Goal: Task Accomplishment & Management: Manage account settings

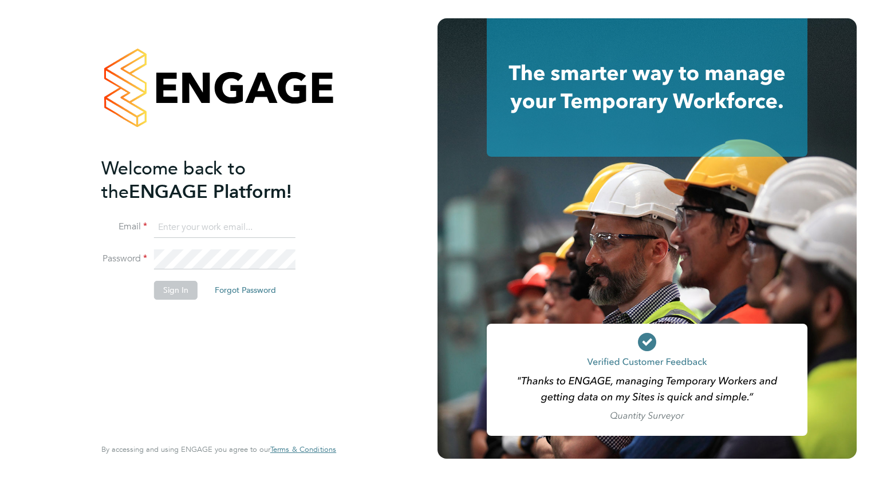
type input "[PERSON_NAME][EMAIL_ADDRESS][DOMAIN_NAME]"
click at [180, 281] on button "Sign In" at bounding box center [176, 290] width 44 height 18
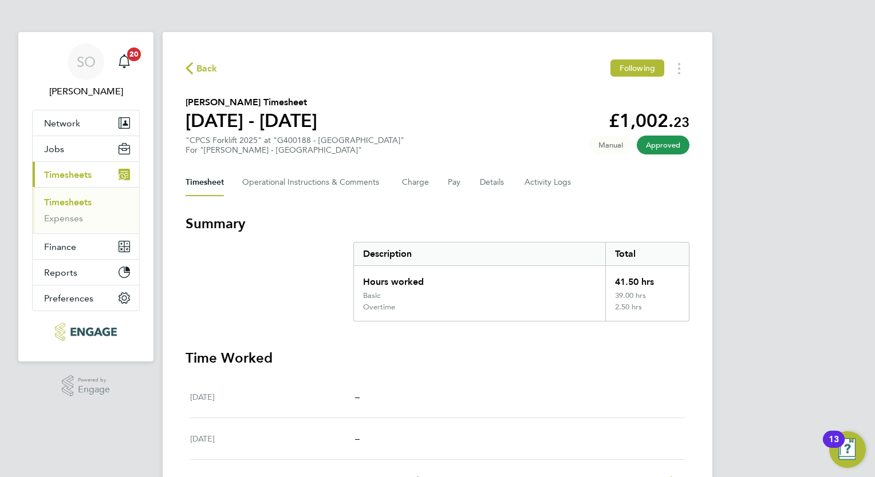
click at [82, 176] on span "Timesheets" at bounding box center [68, 174] width 48 height 11
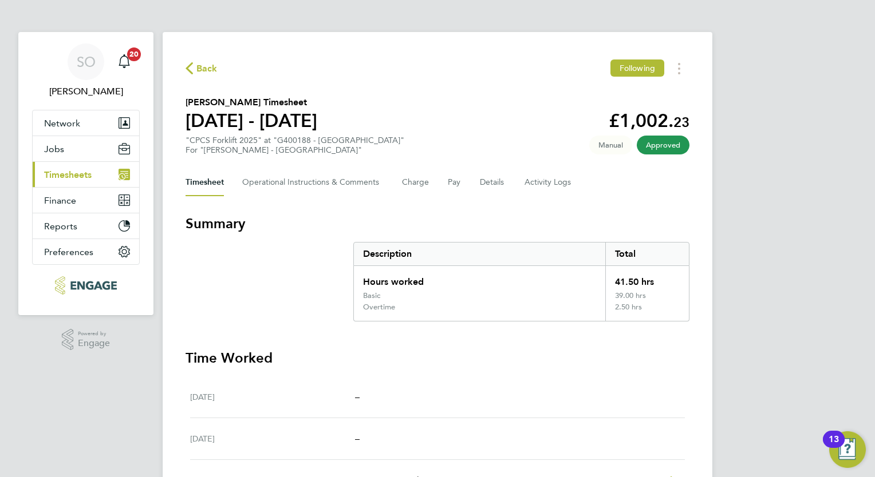
click at [81, 176] on span "Timesheets" at bounding box center [68, 174] width 48 height 11
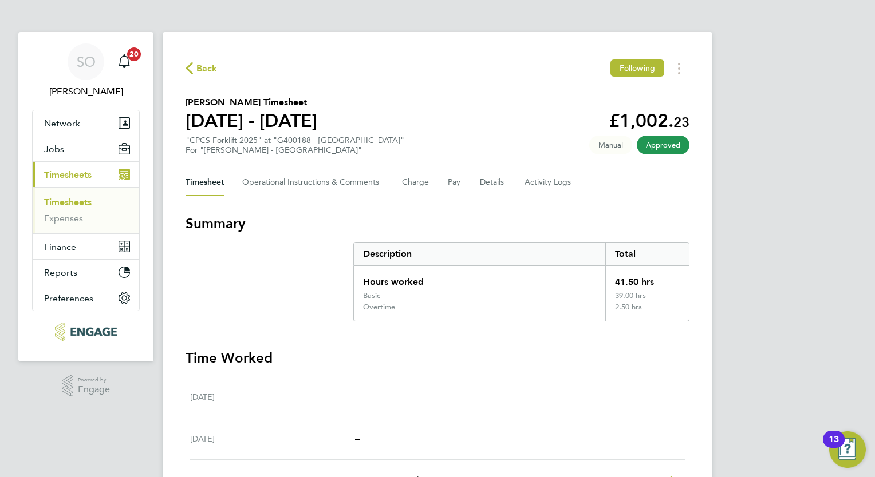
click at [78, 203] on link "Timesheets" at bounding box center [68, 202] width 48 height 11
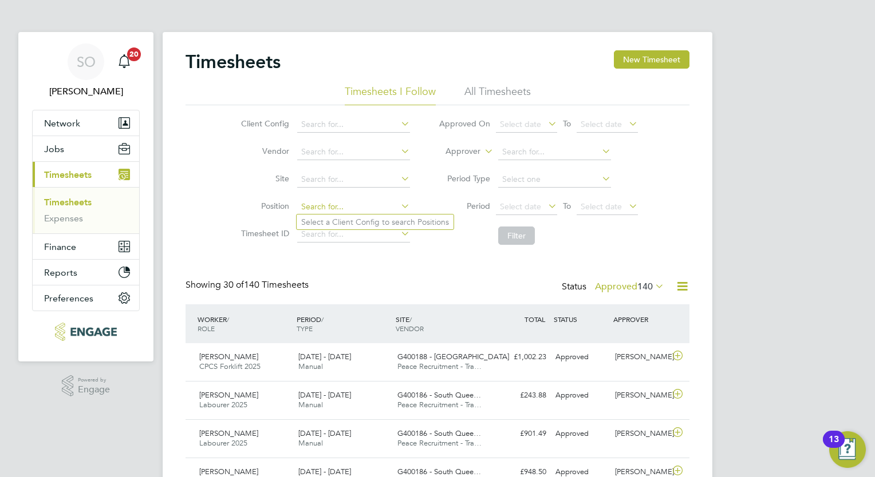
click at [321, 204] on input at bounding box center [353, 207] width 113 height 16
click at [209, 319] on div "WORKER / ROLE" at bounding box center [244, 324] width 99 height 30
click at [331, 195] on li "Position" at bounding box center [323, 206] width 201 height 27
click at [332, 208] on input at bounding box center [353, 207] width 113 height 16
click at [56, 148] on span "Jobs" at bounding box center [54, 149] width 20 height 11
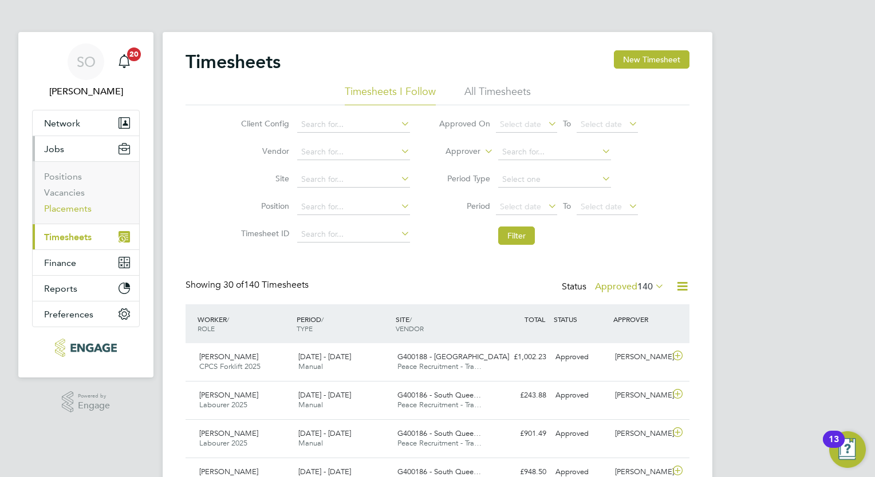
click at [84, 210] on link "Placements" at bounding box center [68, 208] width 48 height 11
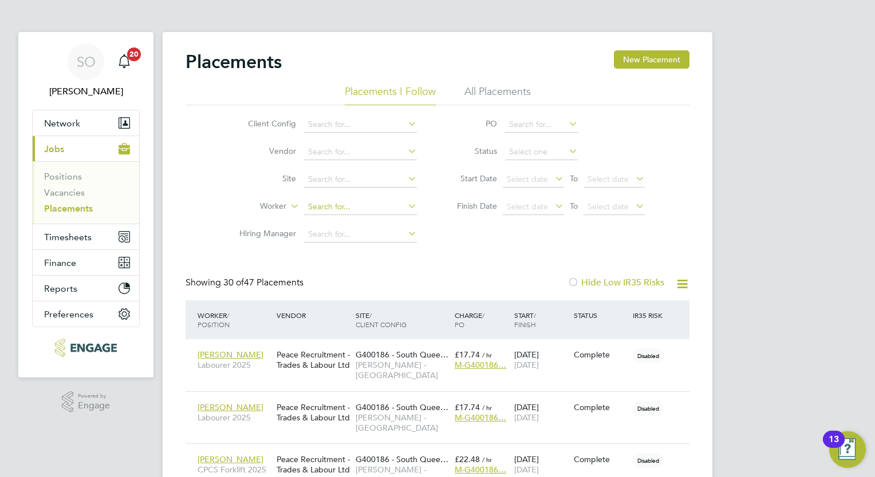
click at [317, 204] on input at bounding box center [360, 207] width 113 height 16
click at [317, 223] on b "[PERSON_NAME]" at bounding box center [342, 223] width 66 height 10
type input "[PERSON_NAME]"
click at [240, 458] on span "[PERSON_NAME]" at bounding box center [230, 460] width 66 height 10
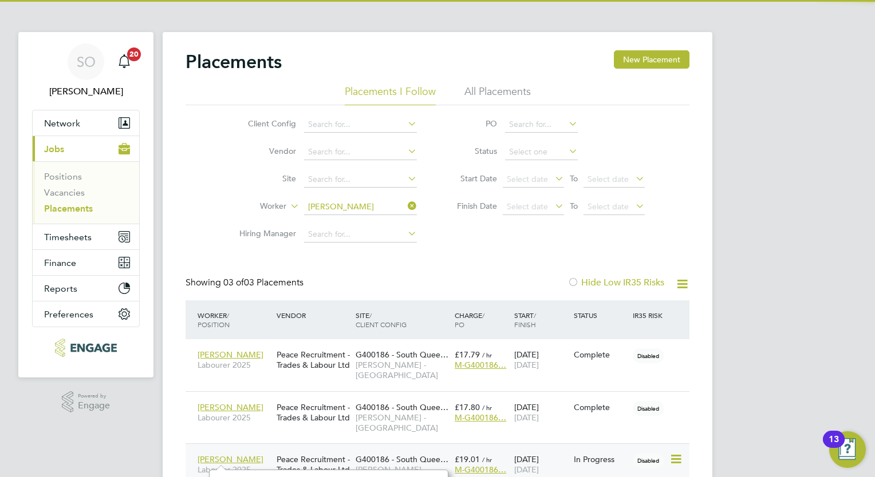
click at [679, 460] on icon at bounding box center [674, 460] width 11 height 14
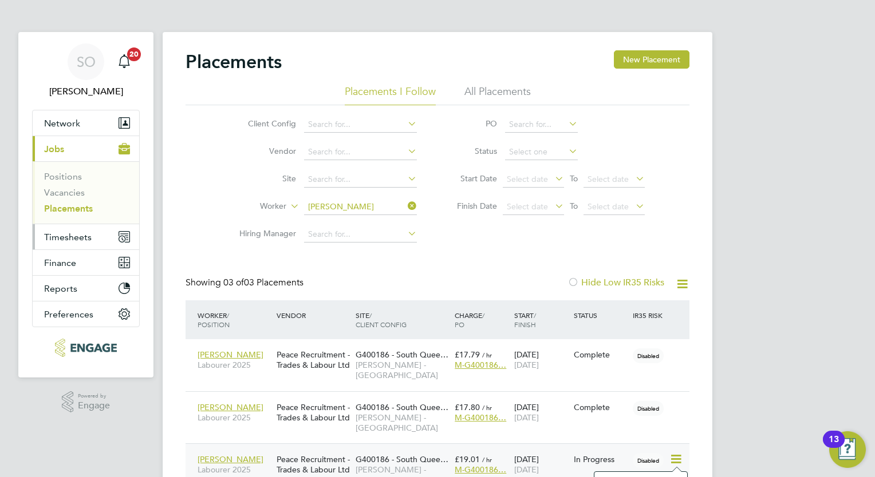
click at [70, 237] on span "Timesheets" at bounding box center [68, 237] width 48 height 11
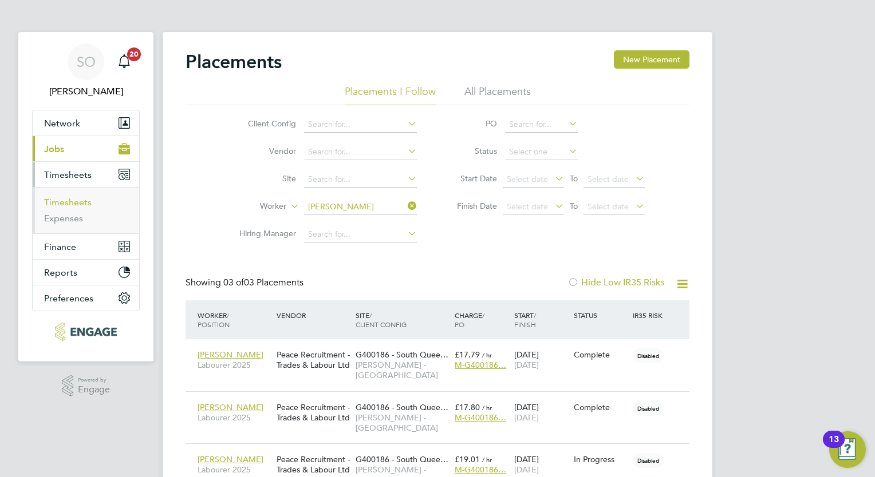
click at [80, 205] on link "Timesheets" at bounding box center [68, 202] width 48 height 11
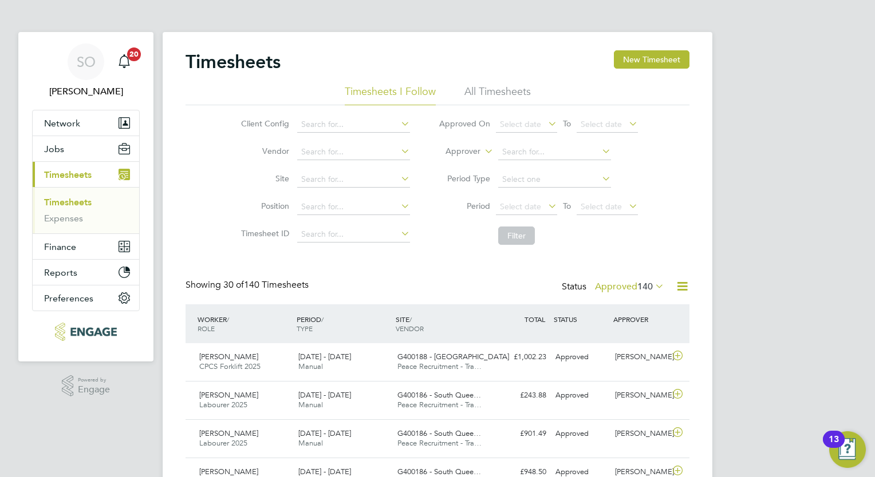
click at [488, 90] on li "All Timesheets" at bounding box center [497, 95] width 66 height 21
click at [314, 318] on div "PERIOD / TYPE" at bounding box center [343, 324] width 99 height 30
click at [556, 193] on li "Period Select date To Select date" at bounding box center [538, 206] width 228 height 27
click at [549, 213] on span "Select date" at bounding box center [526, 207] width 61 height 15
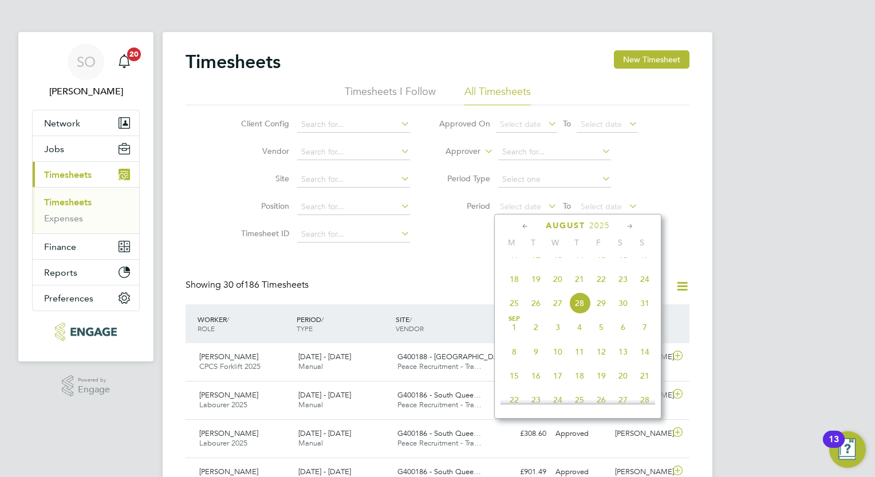
click at [623, 266] on span "16" at bounding box center [623, 255] width 22 height 22
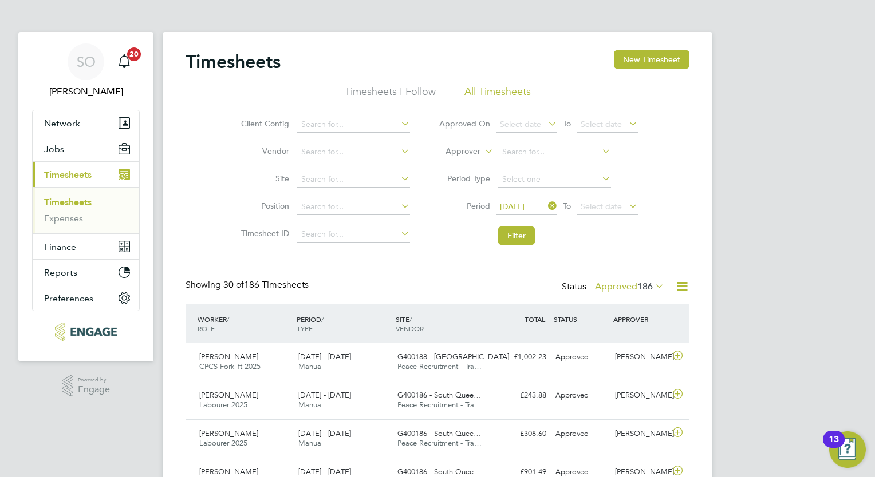
click at [626, 202] on icon at bounding box center [626, 206] width 0 height 16
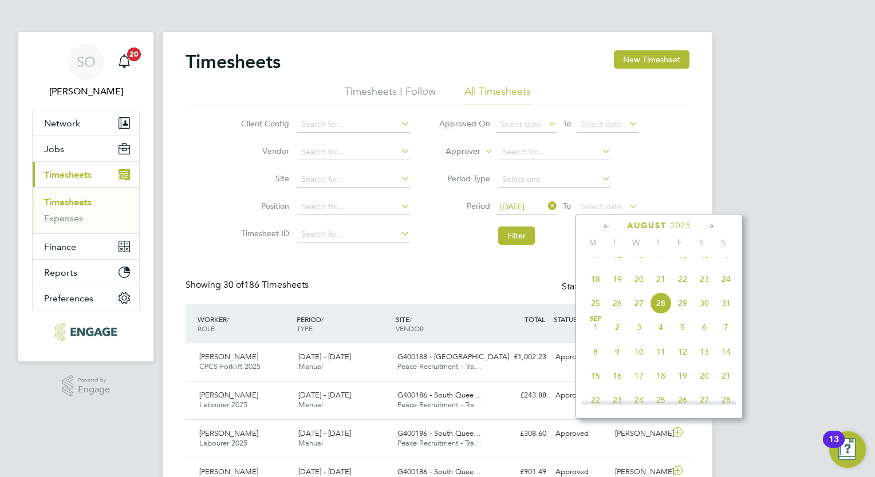
click at [681, 290] on span "22" at bounding box center [682, 279] width 22 height 22
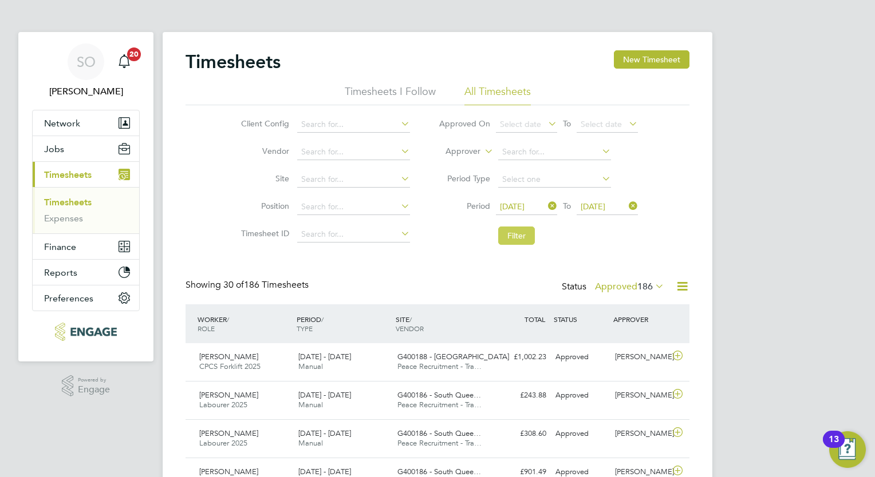
click at [515, 244] on button "Filter" at bounding box center [516, 236] width 37 height 18
click at [240, 353] on span "[PERSON_NAME]" at bounding box center [228, 357] width 59 height 10
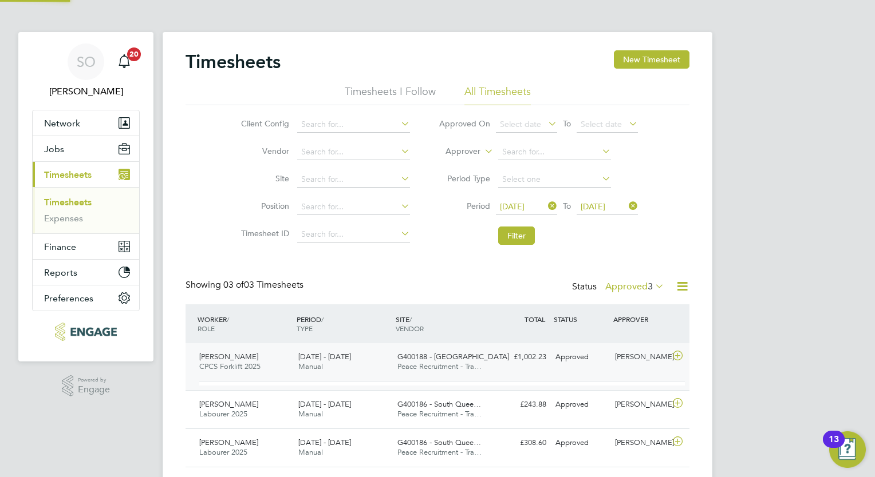
scroll to position [19, 111]
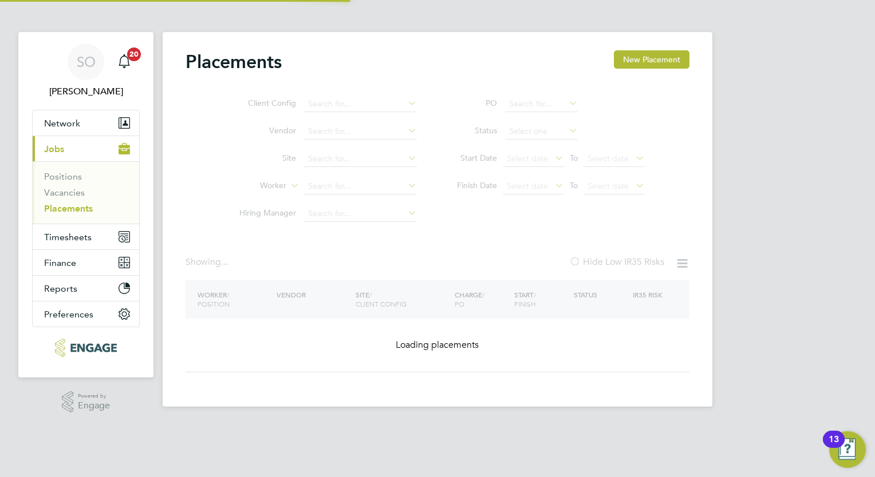
type input "[PERSON_NAME]"
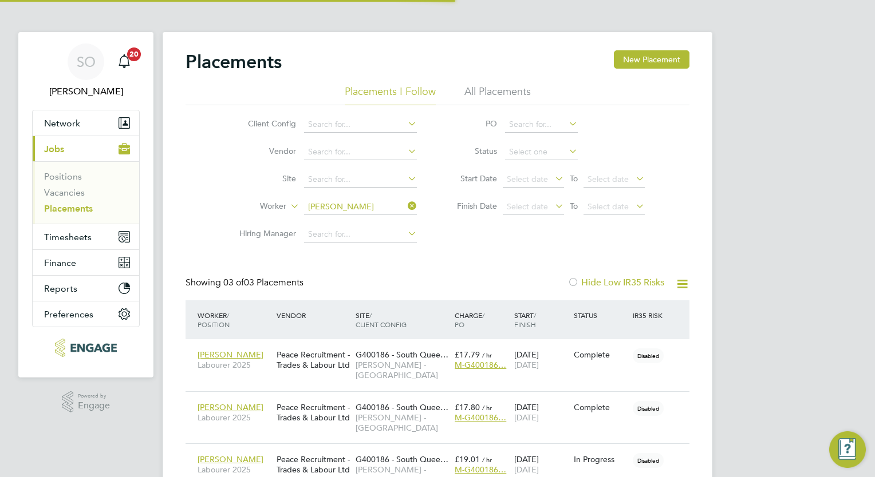
scroll to position [33, 100]
click at [76, 238] on span "Timesheets" at bounding box center [68, 237] width 48 height 11
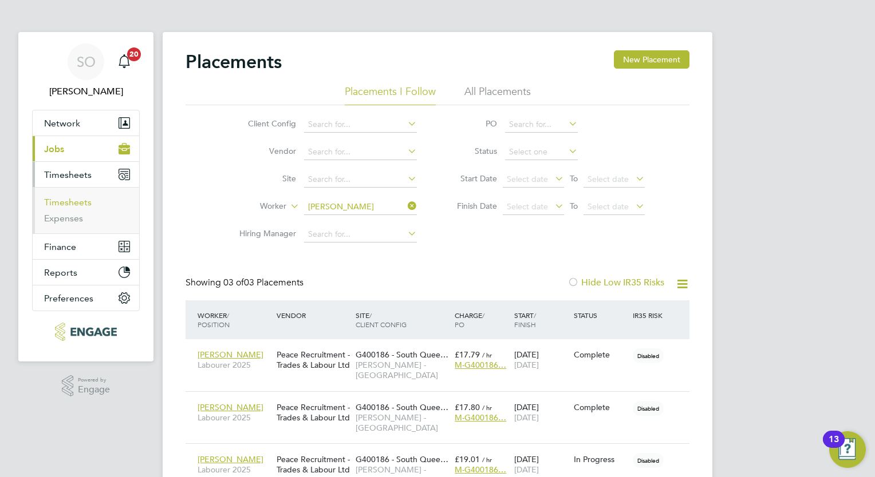
click at [71, 206] on link "Timesheets" at bounding box center [68, 202] width 48 height 11
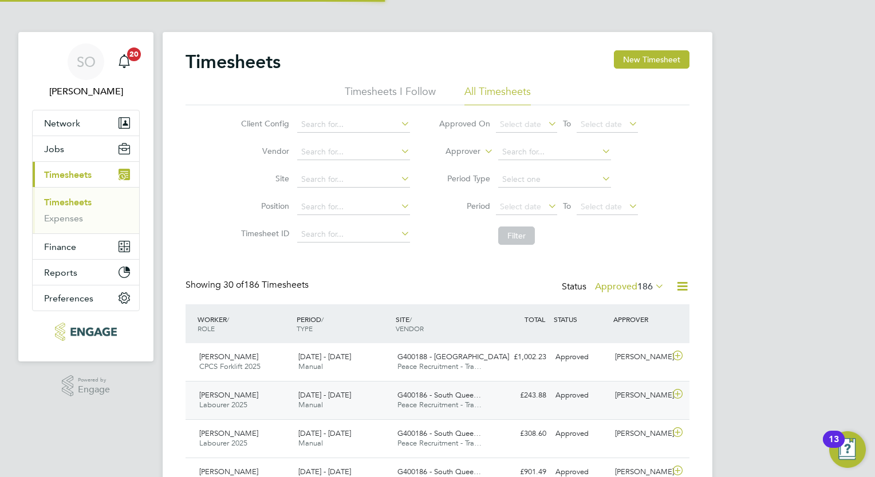
scroll to position [29, 100]
click at [675, 393] on icon at bounding box center [677, 394] width 14 height 9
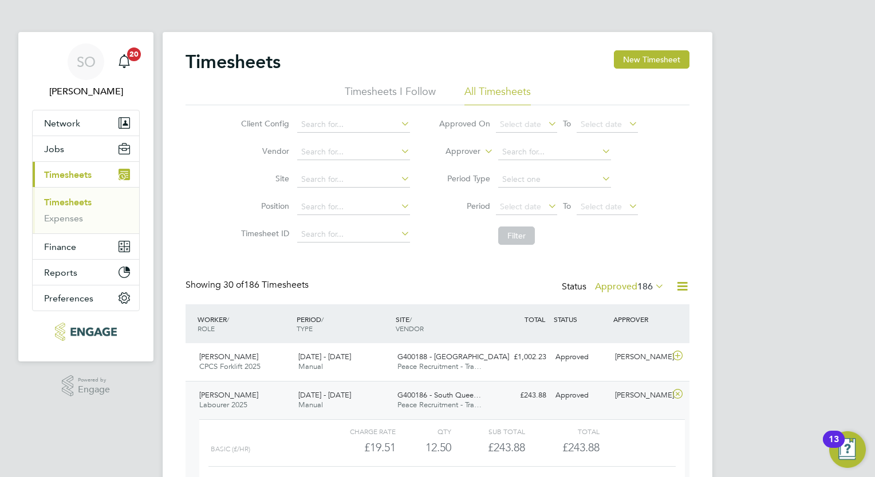
click at [546, 210] on icon at bounding box center [546, 206] width 0 height 16
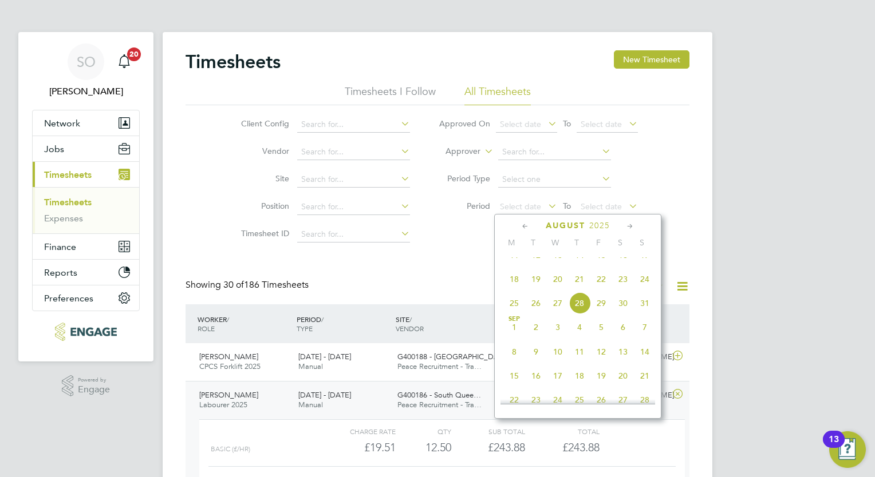
click at [623, 266] on span "16" at bounding box center [623, 255] width 22 height 22
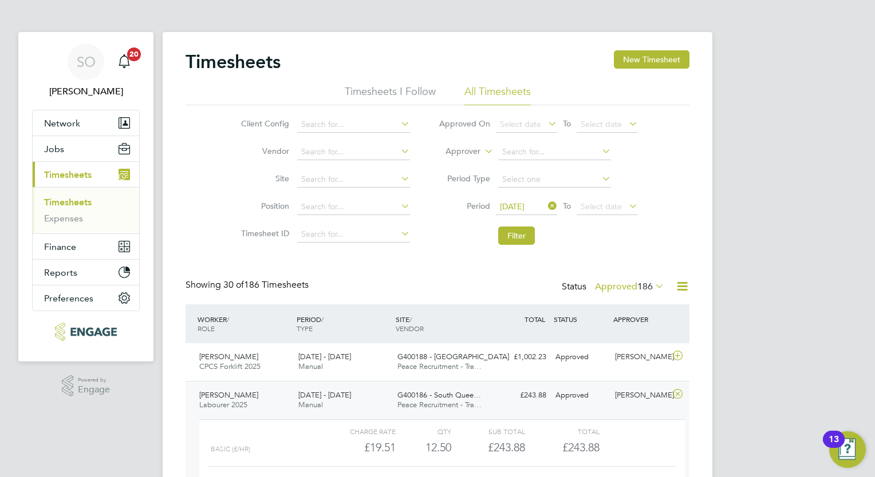
click at [626, 203] on icon at bounding box center [626, 206] width 0 height 16
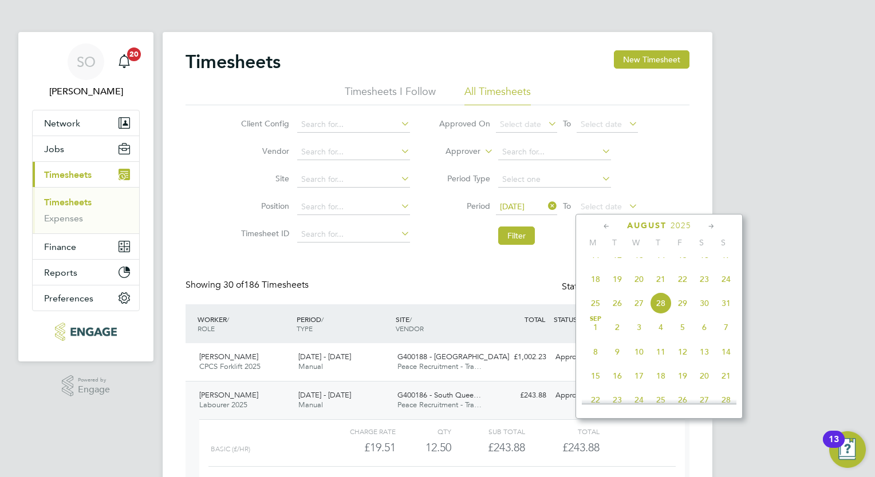
click at [589, 314] on span "25" at bounding box center [595, 304] width 22 height 22
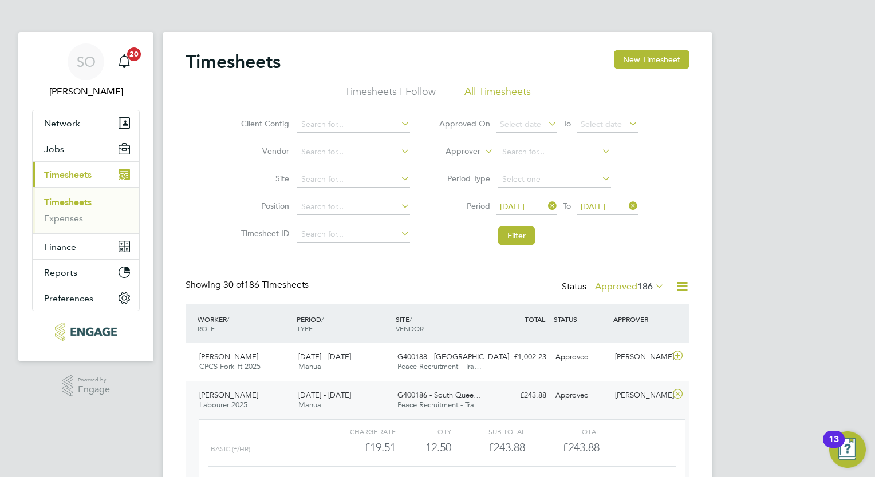
click at [626, 203] on icon at bounding box center [626, 206] width 0 height 16
click at [524, 231] on button "Filter" at bounding box center [516, 236] width 37 height 18
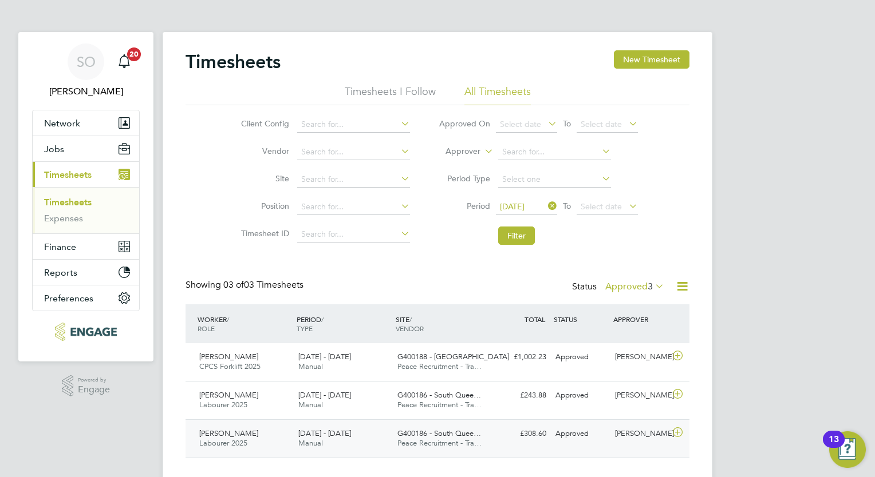
click at [227, 434] on span "[PERSON_NAME]" at bounding box center [228, 434] width 59 height 10
drag, startPoint x: 689, startPoint y: 448, endPoint x: 696, endPoint y: 310, distance: 138.1
click at [696, 310] on div "Timesheets New Timesheet Timesheets I Follow All Timesheets Client Config Vendo…" at bounding box center [438, 309] width 550 height 555
click at [227, 437] on span "[PERSON_NAME]" at bounding box center [228, 434] width 59 height 10
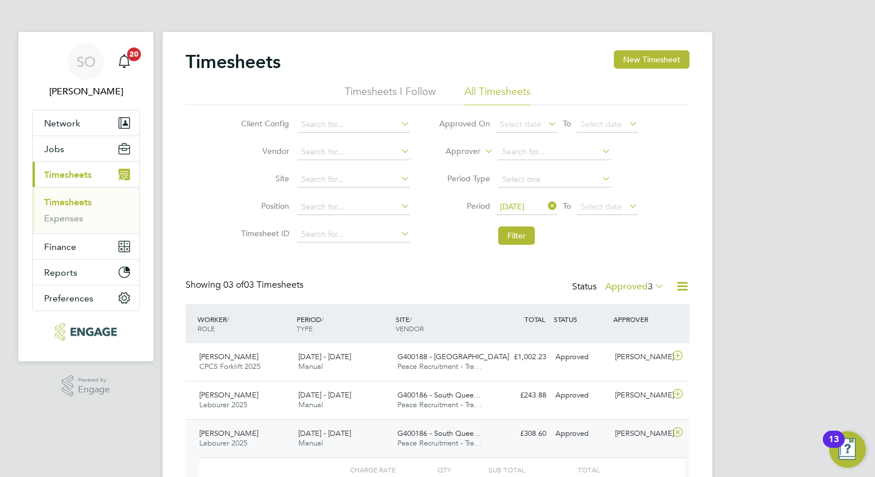
click at [227, 437] on span "[PERSON_NAME]" at bounding box center [228, 434] width 59 height 10
drag, startPoint x: 575, startPoint y: 30, endPoint x: 596, endPoint y: -42, distance: 75.7
click at [596, 0] on html "SO [PERSON_NAME] Notifications 20 Applications: Network Team Members Businesses…" at bounding box center [437, 302] width 875 height 605
click at [678, 433] on icon at bounding box center [677, 432] width 14 height 9
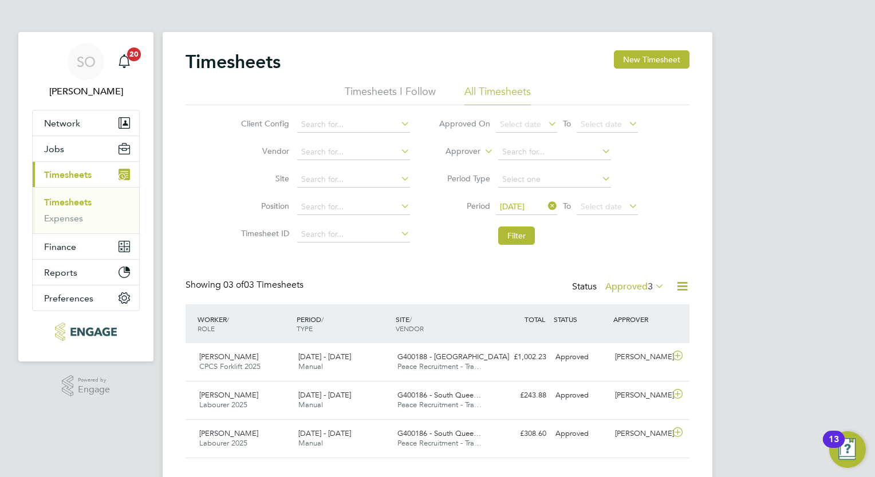
click at [653, 283] on icon at bounding box center [653, 286] width 0 height 16
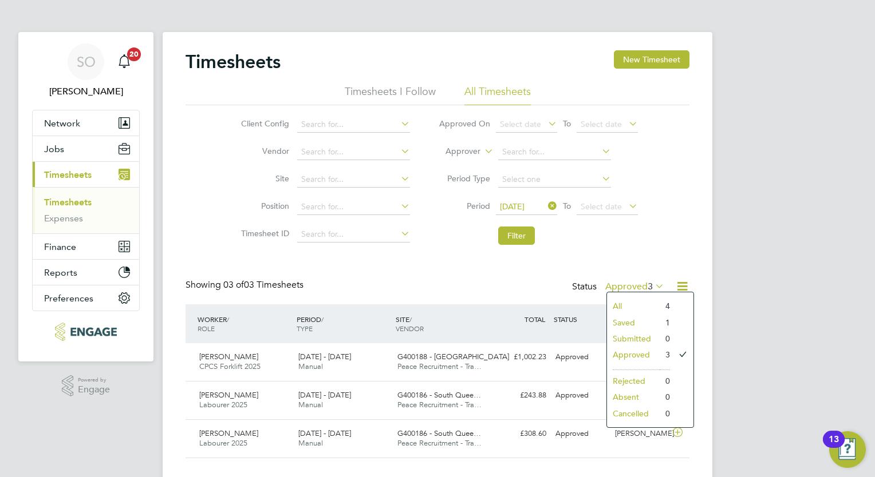
click at [858, 333] on div "SO [PERSON_NAME] Notifications 20 Applications: Network Team Members Businesses…" at bounding box center [437, 250] width 875 height 500
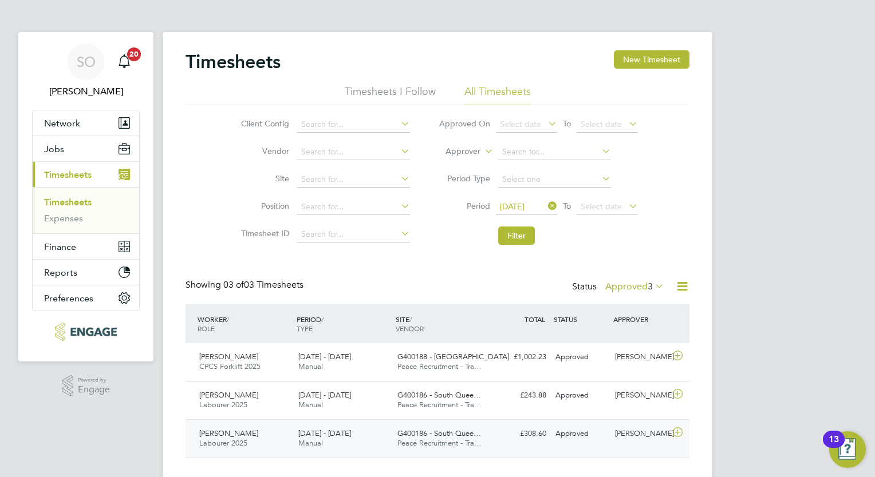
click at [231, 440] on span "Labourer 2025" at bounding box center [223, 444] width 48 height 10
click at [523, 334] on div "WORKER / ROLE WORKER / PERIOD PERIOD / TYPE SITE / VENDOR TOTAL TOTAL / STATUS …" at bounding box center [437, 324] width 504 height 39
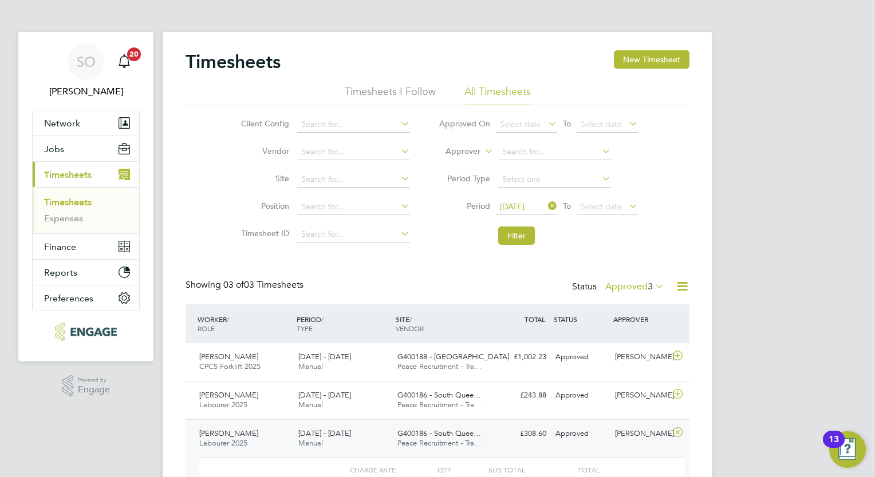
click at [753, 378] on div "SO [PERSON_NAME] Notifications 20 Applications: Network Team Members Businesses…" at bounding box center [437, 302] width 875 height 605
drag, startPoint x: 793, startPoint y: 393, endPoint x: 772, endPoint y: 267, distance: 127.7
click at [772, 267] on div "SO [PERSON_NAME] Notifications 20 Applications: Network Team Members Businesses…" at bounding box center [437, 302] width 875 height 605
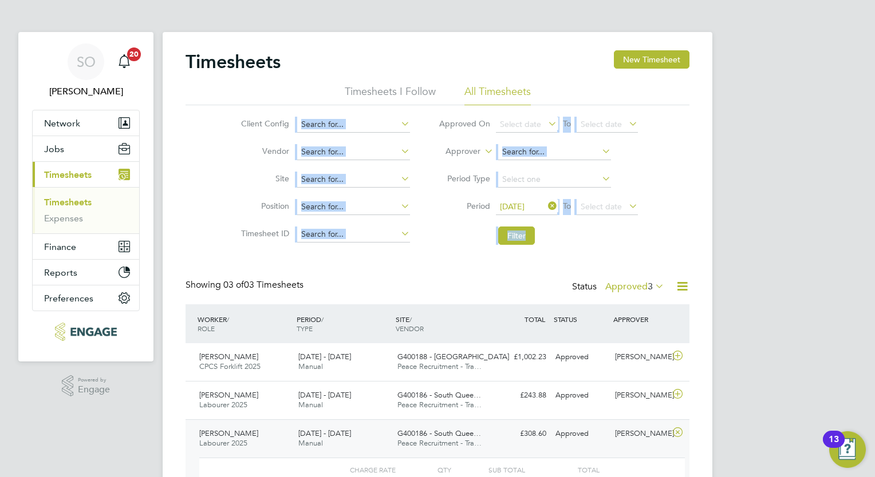
drag, startPoint x: 630, startPoint y: 228, endPoint x: 726, endPoint y: 7, distance: 241.0
click at [726, 7] on div "SO [PERSON_NAME] Notifications 20 Applications: Network Team Members Businesses…" at bounding box center [437, 302] width 875 height 605
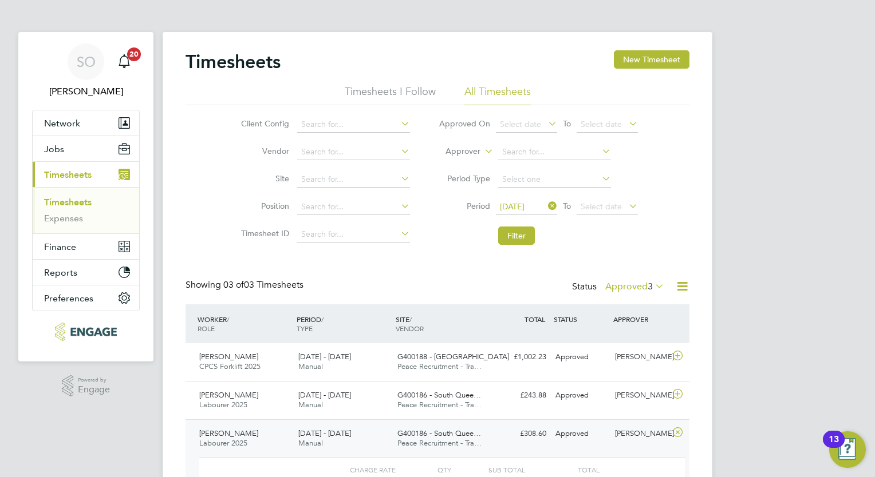
drag, startPoint x: 726, startPoint y: 7, endPoint x: 824, endPoint y: 141, distance: 165.8
click at [824, 141] on div "SO [PERSON_NAME] Notifications 20 Applications: Network Team Members Businesses…" at bounding box center [437, 302] width 875 height 605
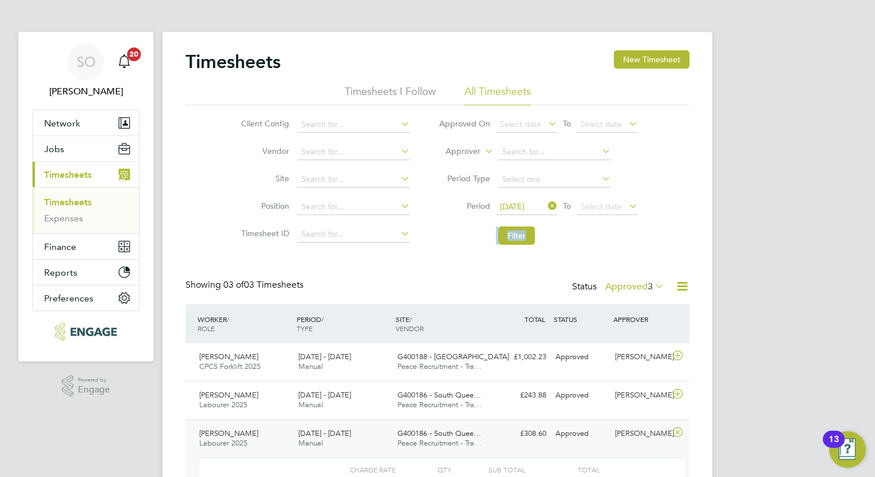
click at [824, 141] on div "SO [PERSON_NAME] Notifications 20 Applications: Network Team Members Businesses…" at bounding box center [437, 302] width 875 height 605
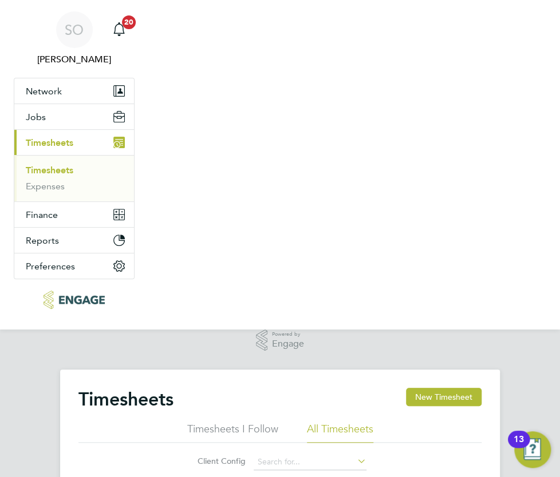
scroll to position [5, 6]
click at [495, 326] on nav "SO [PERSON_NAME] Notifications 20 Applications: Network Team Members Businesses…" at bounding box center [280, 165] width 560 height 330
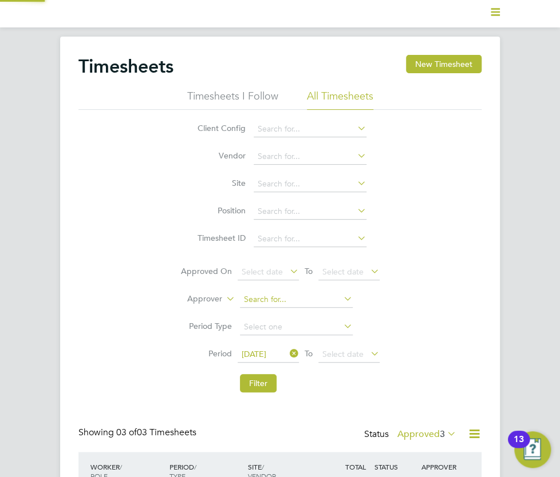
click at [271, 295] on input at bounding box center [296, 300] width 113 height 16
click at [261, 299] on input "math" at bounding box center [296, 300] width 113 height 16
type input "math"
click at [341, 298] on icon at bounding box center [341, 299] width 0 height 16
click at [254, 308] on li "Approver" at bounding box center [280, 299] width 228 height 27
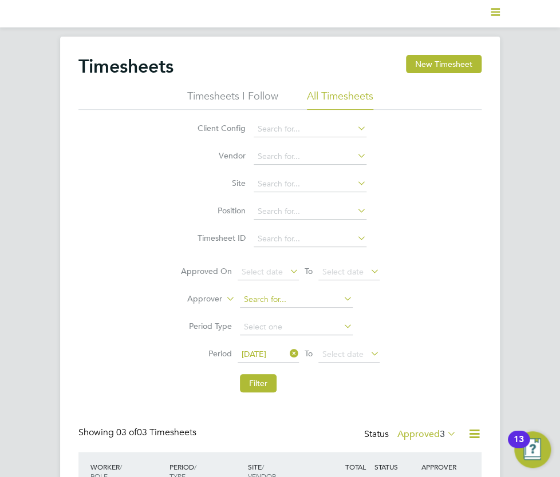
click at [247, 298] on input at bounding box center [296, 300] width 113 height 16
click at [248, 319] on li "[PERSON_NAME] [PERSON_NAME]" at bounding box center [309, 314] width 141 height 15
type input "[PERSON_NAME]"
click at [254, 386] on button "Filter" at bounding box center [258, 383] width 37 height 18
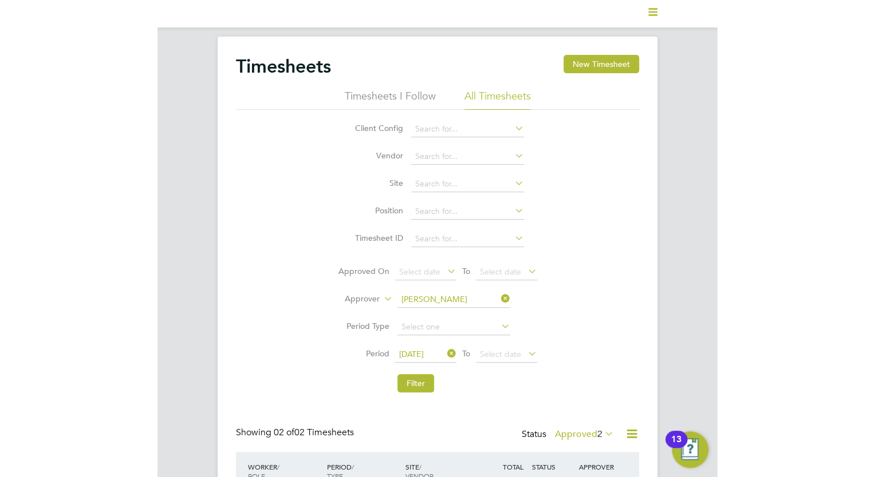
scroll to position [29, 100]
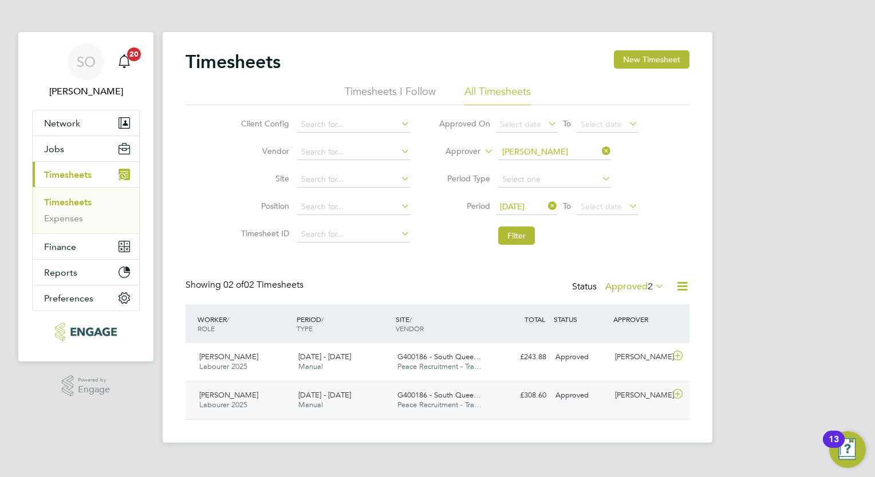
click at [675, 395] on icon at bounding box center [677, 394] width 14 height 9
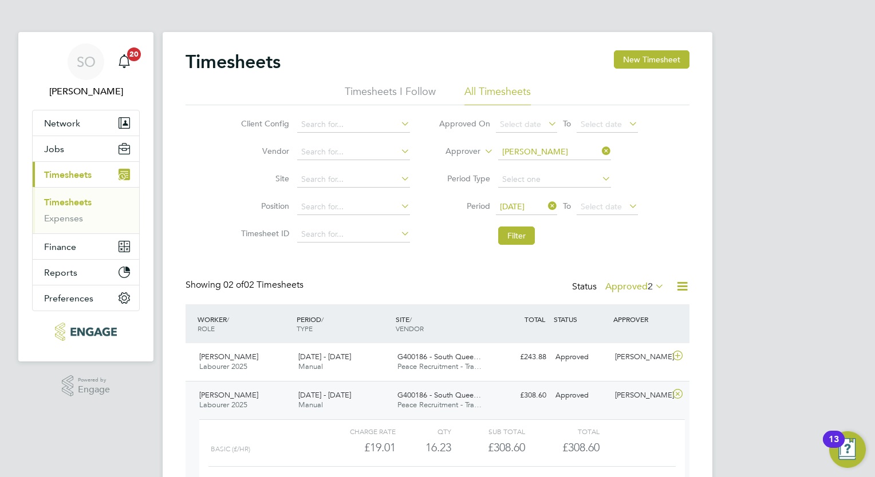
scroll to position [19, 111]
